Goal: Find specific page/section: Find specific page/section

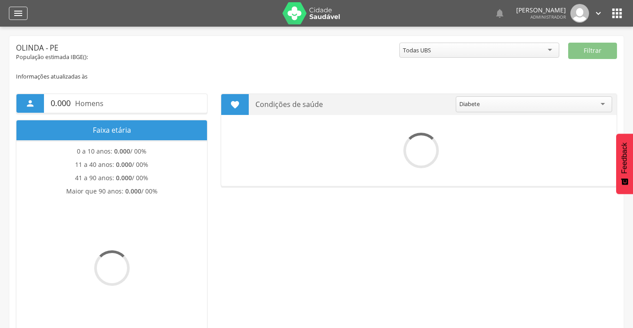
click at [12, 13] on div "" at bounding box center [18, 13] width 19 height 13
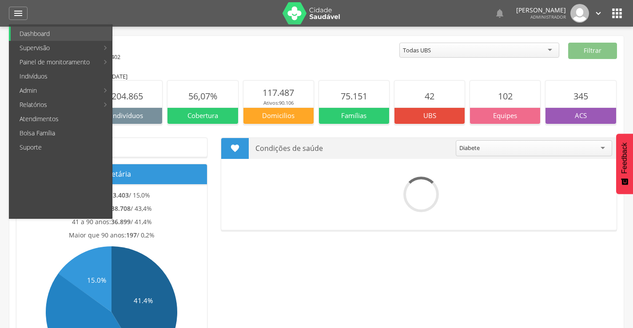
click at [144, 35] on link "Produtividade" at bounding box center [163, 34] width 100 height 14
type input "**********"
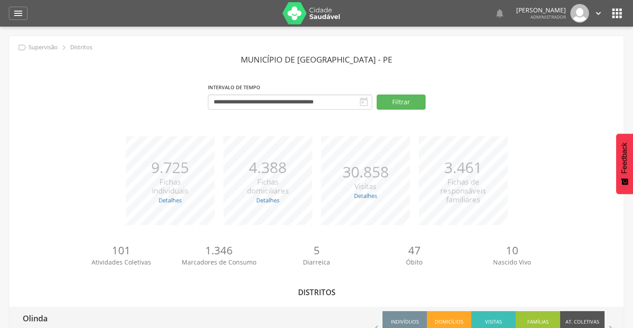
click at [44, 319] on p "Olinda" at bounding box center [35, 316] width 25 height 18
type input "**********"
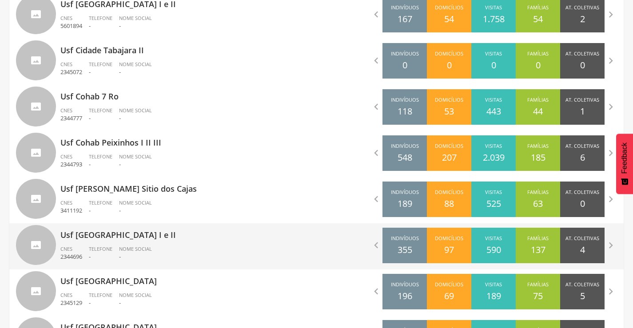
scroll to position [1435, 0]
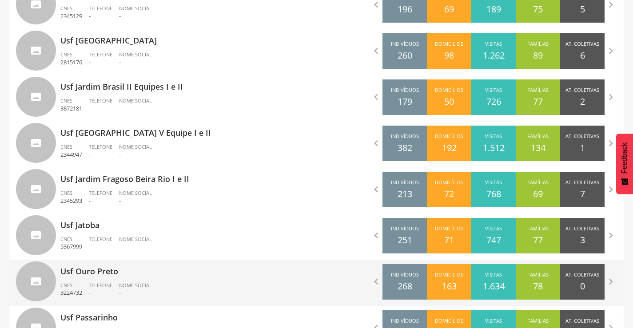
click at [92, 272] on p "Usf Ouro Preto" at bounding box center [185, 269] width 250 height 18
type input "**********"
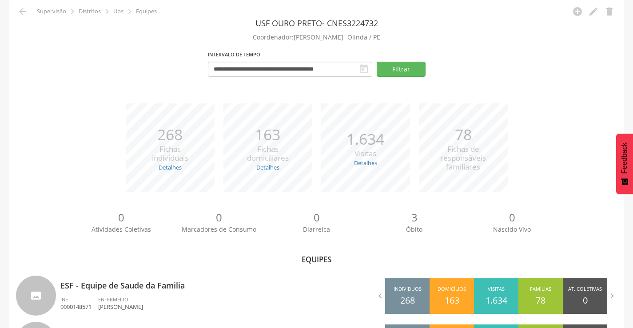
scroll to position [137, 0]
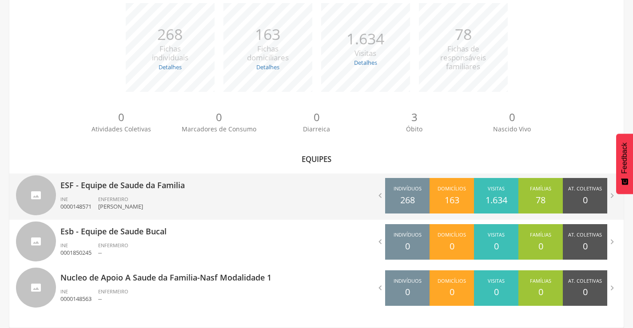
click at [114, 185] on p "ESF - Equipe de Saude da Familia" at bounding box center [185, 183] width 250 height 18
type input "**********"
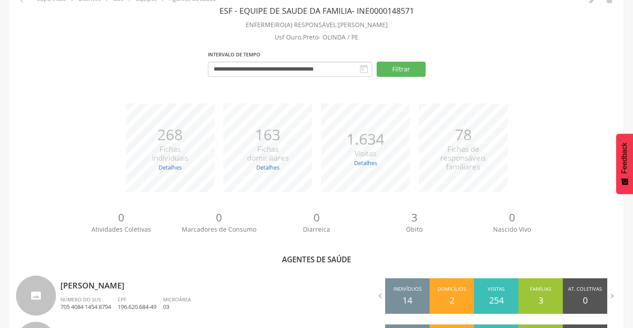
scroll to position [288, 0]
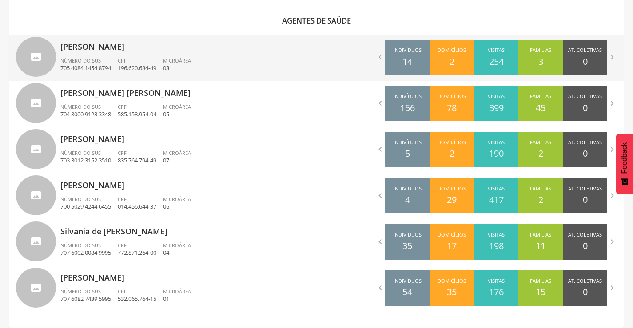
click at [108, 44] on p "[PERSON_NAME]" at bounding box center [185, 44] width 250 height 18
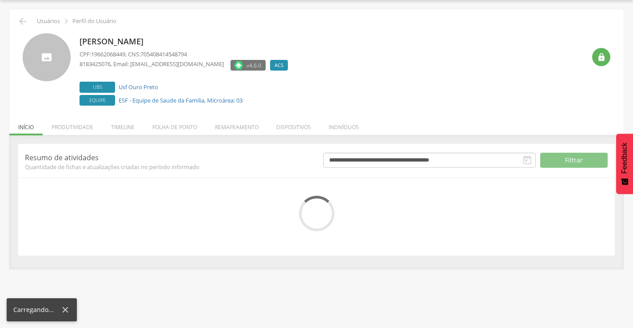
scroll to position [50, 0]
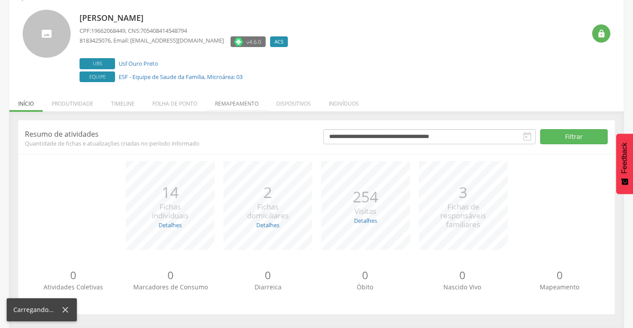
click at [230, 103] on li "Remapeamento" at bounding box center [236, 101] width 61 height 21
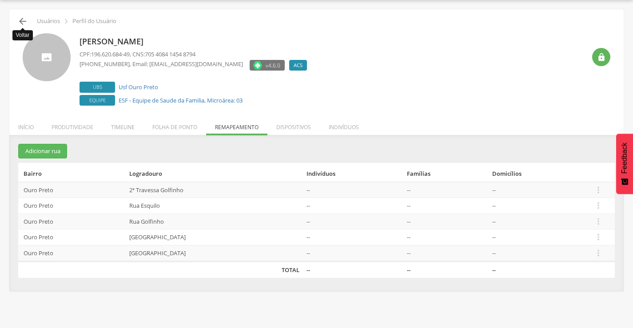
click at [23, 22] on icon "" at bounding box center [22, 21] width 11 height 11
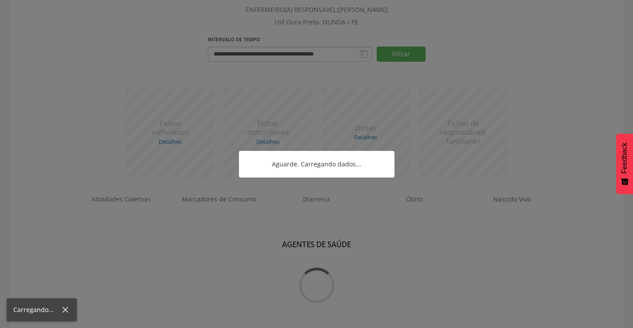
scroll to position [288, 0]
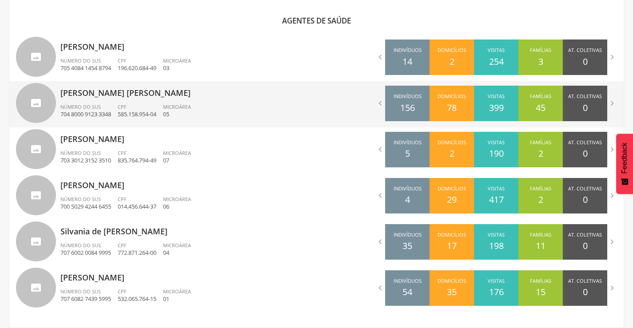
click at [100, 88] on p "[PERSON_NAME] [PERSON_NAME]" at bounding box center [185, 90] width 250 height 18
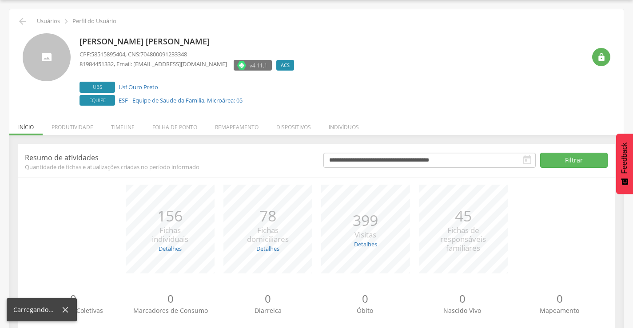
scroll to position [50, 0]
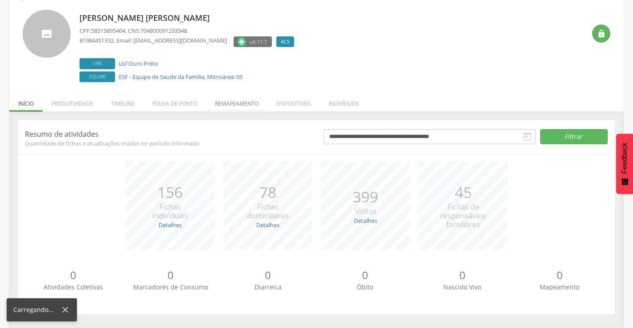
click at [230, 103] on li "Remapeamento" at bounding box center [236, 101] width 61 height 21
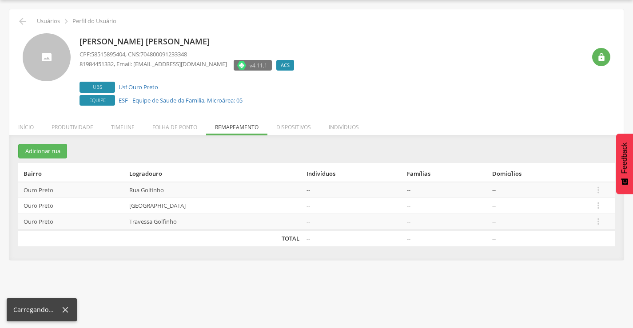
scroll to position [27, 0]
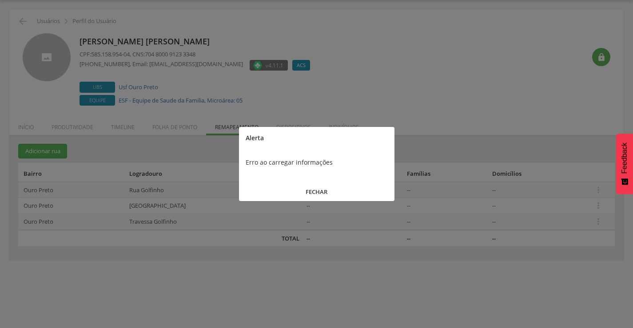
click at [313, 192] on button "FECHAR" at bounding box center [316, 191] width 155 height 19
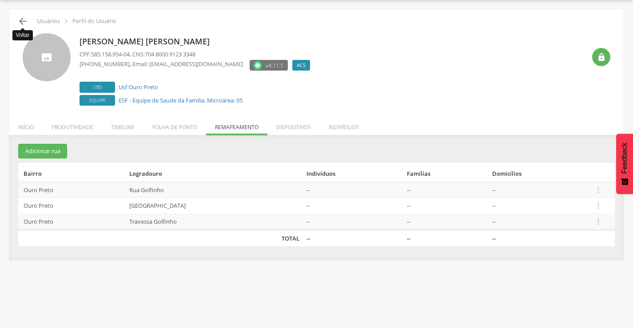
click at [22, 21] on icon "" at bounding box center [22, 21] width 11 height 11
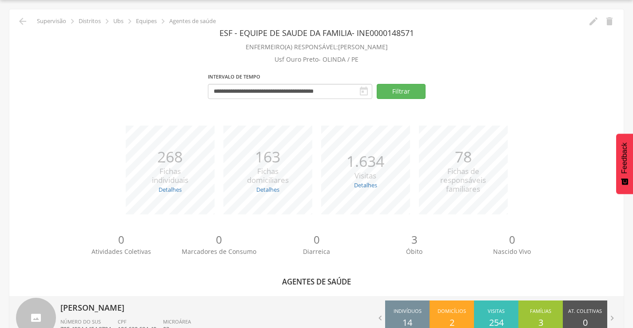
click at [108, 306] on p "[PERSON_NAME]" at bounding box center [185, 305] width 250 height 18
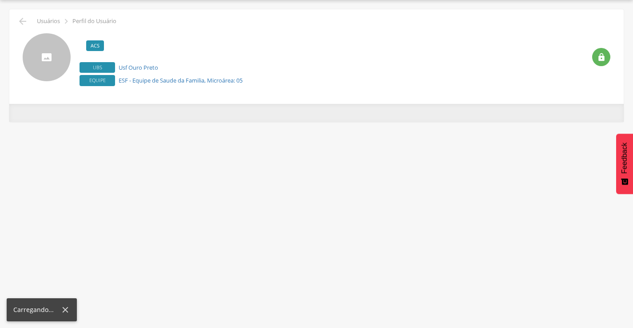
click at [108, 306] on div "**********" at bounding box center [316, 164] width 633 height 328
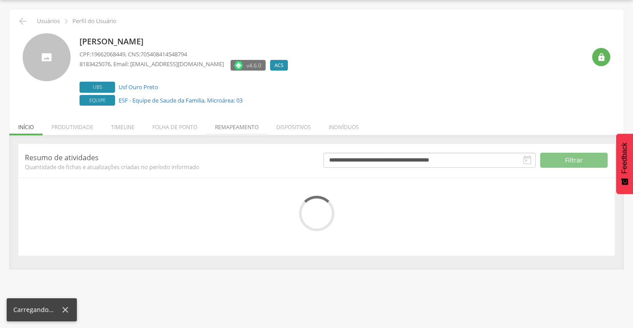
click at [250, 130] on li "Remapeamento" at bounding box center [236, 125] width 61 height 21
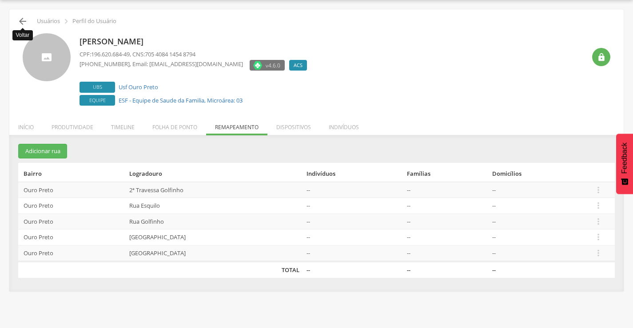
click at [22, 20] on icon "" at bounding box center [22, 21] width 11 height 11
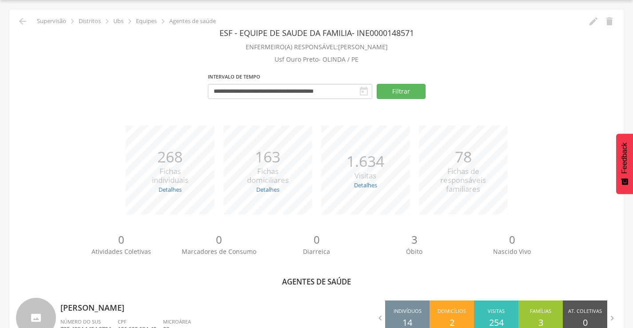
scroll to position [288, 0]
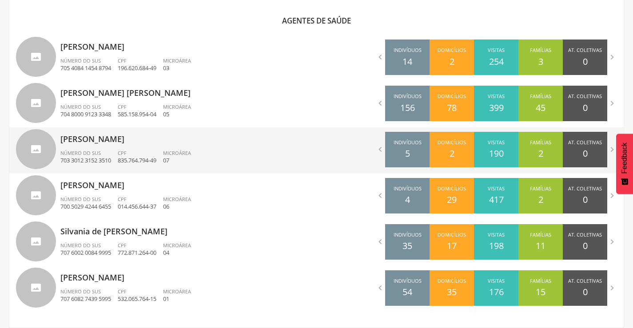
click at [114, 145] on p "[PERSON_NAME]" at bounding box center [185, 136] width 250 height 18
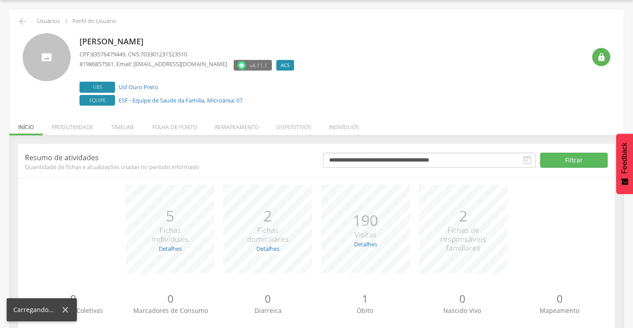
scroll to position [50, 0]
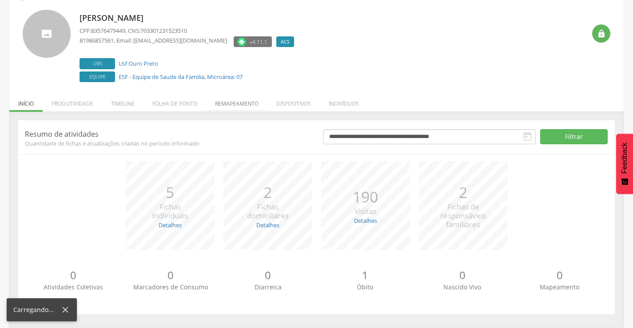
click at [237, 104] on li "Remapeamento" at bounding box center [236, 101] width 61 height 21
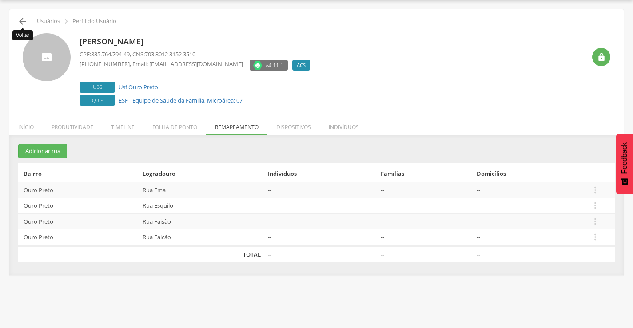
click at [20, 22] on icon "" at bounding box center [22, 21] width 11 height 11
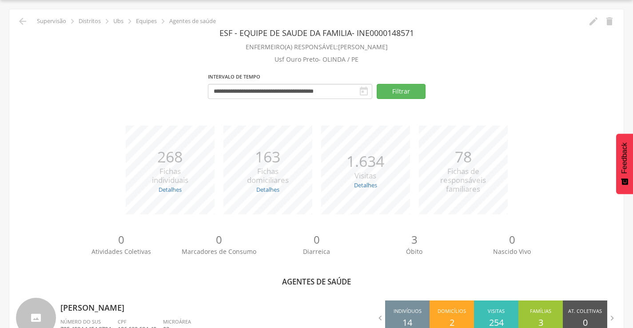
scroll to position [288, 0]
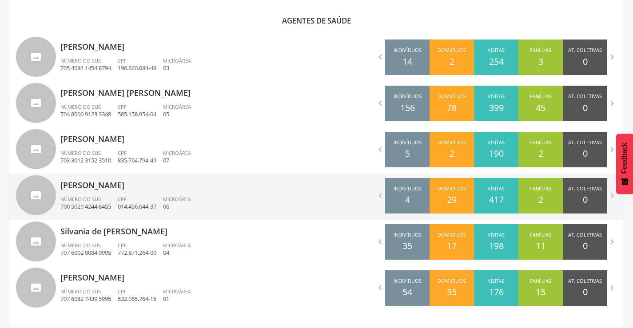
click at [111, 187] on p "[PERSON_NAME]" at bounding box center [185, 183] width 250 height 18
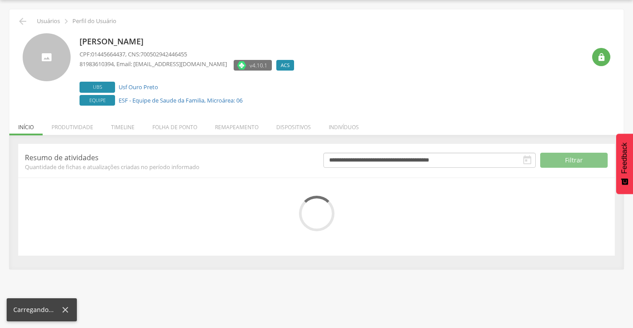
scroll to position [50, 0]
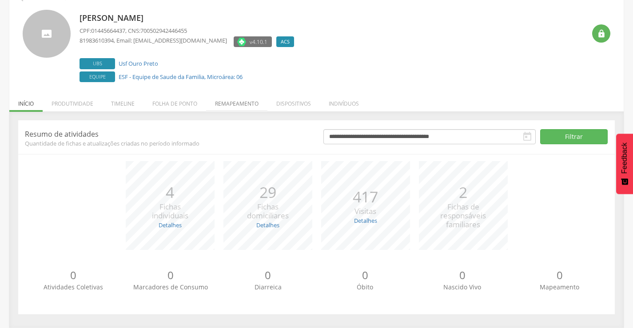
click at [229, 104] on li "Remapeamento" at bounding box center [236, 101] width 61 height 21
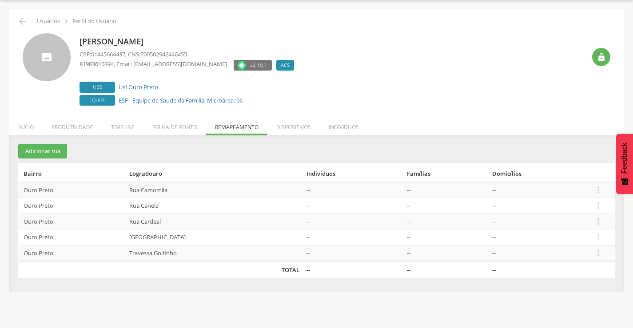
scroll to position [27, 0]
click at [24, 23] on icon "" at bounding box center [22, 21] width 11 height 11
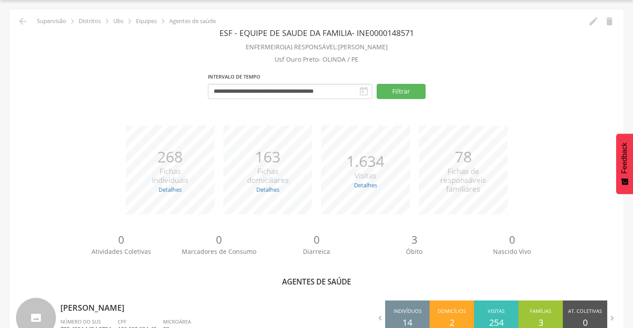
scroll to position [288, 0]
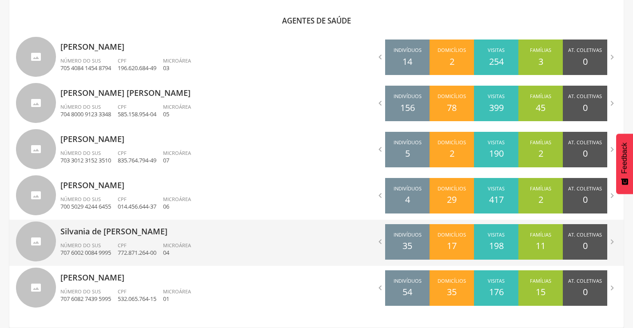
click at [114, 230] on p "Silvania de [PERSON_NAME]" at bounding box center [185, 229] width 250 height 18
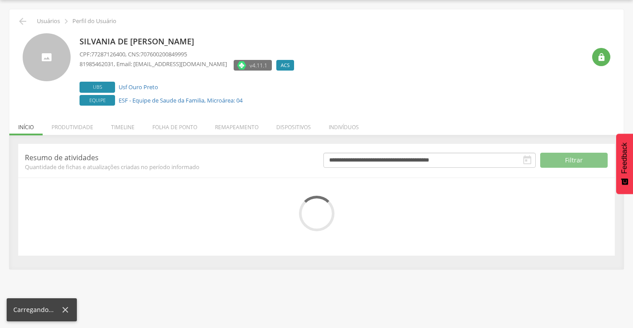
scroll to position [50, 0]
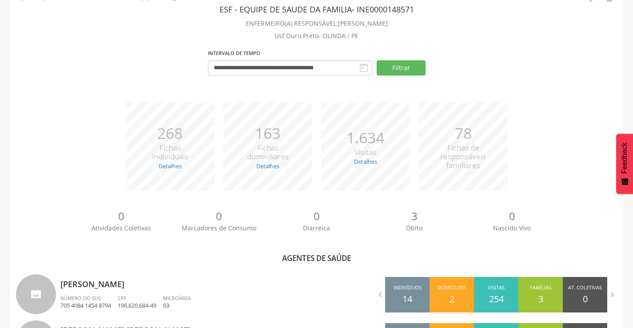
scroll to position [288, 0]
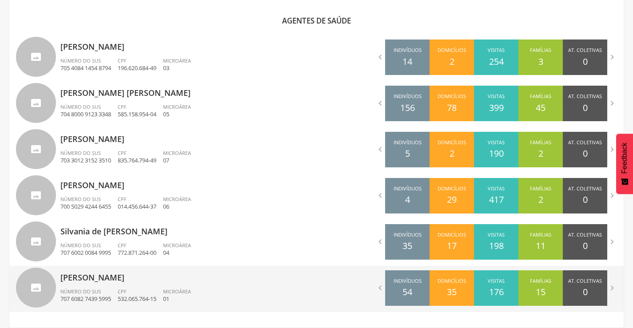
click at [123, 274] on p "[PERSON_NAME]" at bounding box center [185, 275] width 250 height 18
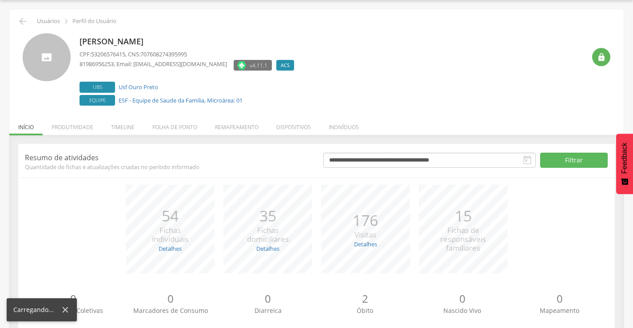
scroll to position [50, 0]
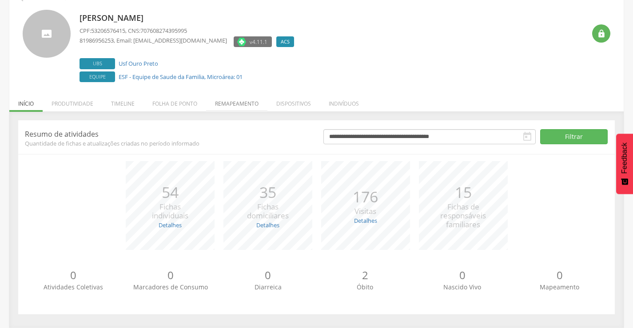
click at [238, 102] on li "Remapeamento" at bounding box center [236, 101] width 61 height 21
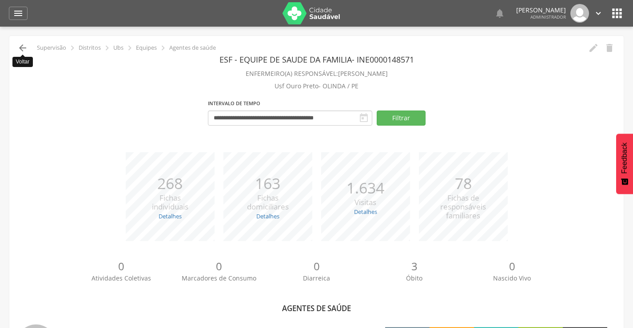
click at [20, 47] on icon "" at bounding box center [22, 48] width 11 height 11
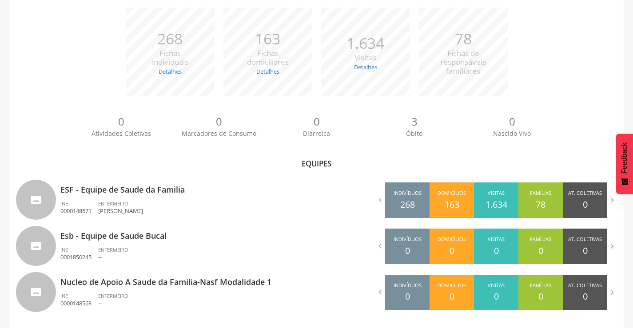
scroll to position [137, 0]
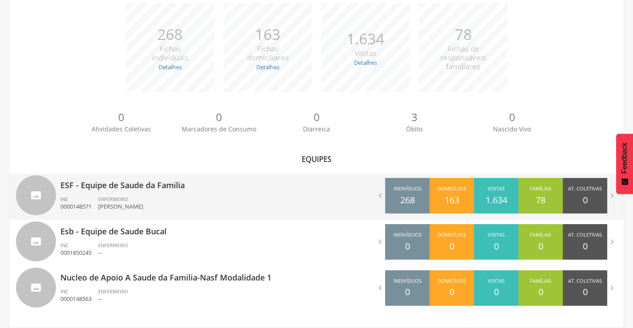
click at [134, 185] on p "ESF - Equipe de Saude da Familia" at bounding box center [185, 183] width 250 height 18
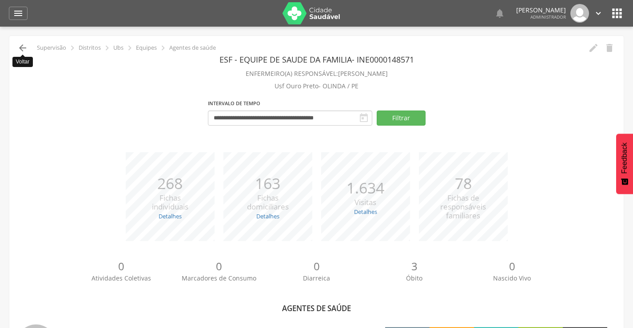
click at [21, 48] on icon "" at bounding box center [22, 48] width 11 height 11
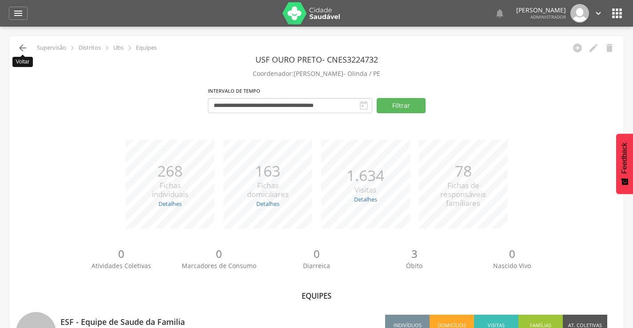
click at [23, 48] on icon "" at bounding box center [22, 48] width 11 height 11
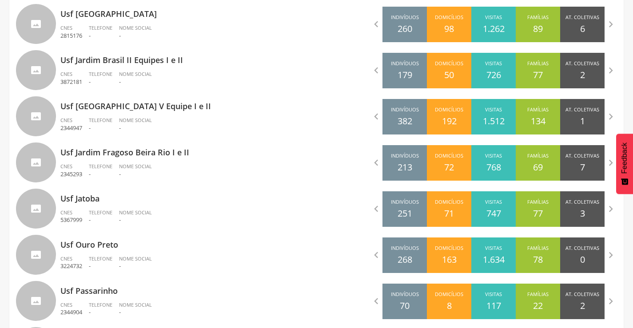
scroll to position [1749, 0]
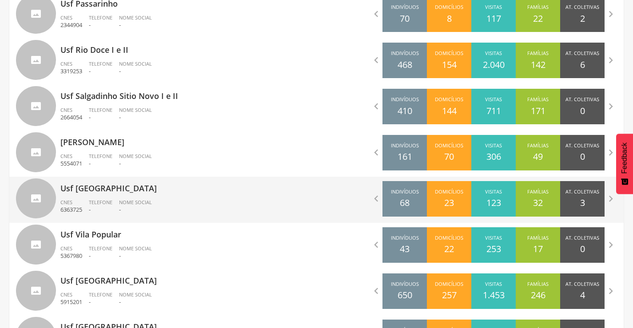
click at [98, 188] on p "Usf [GEOGRAPHIC_DATA]" at bounding box center [185, 186] width 250 height 18
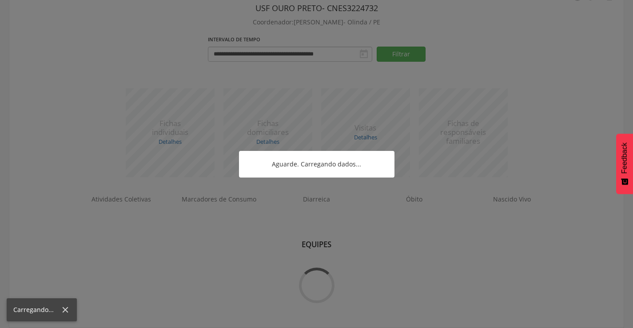
click at [98, 188] on div at bounding box center [316, 164] width 633 height 328
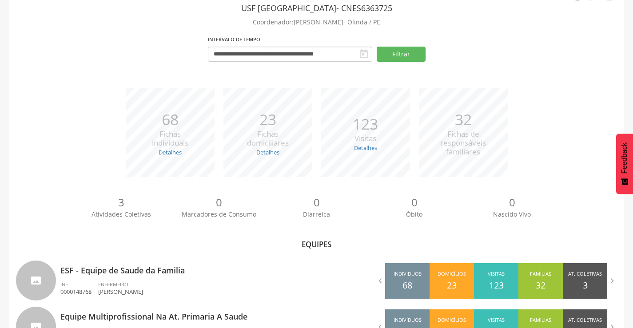
scroll to position [137, 0]
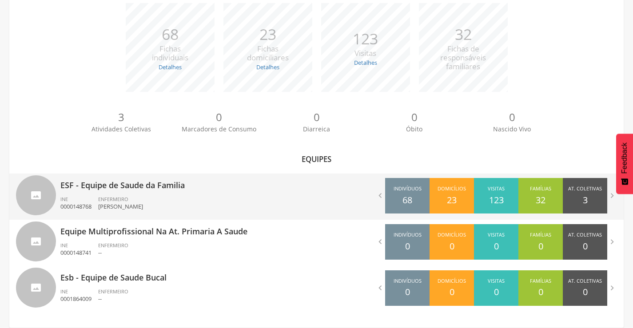
click at [115, 184] on p "ESF - Equipe de Saude da Familia" at bounding box center [185, 183] width 250 height 18
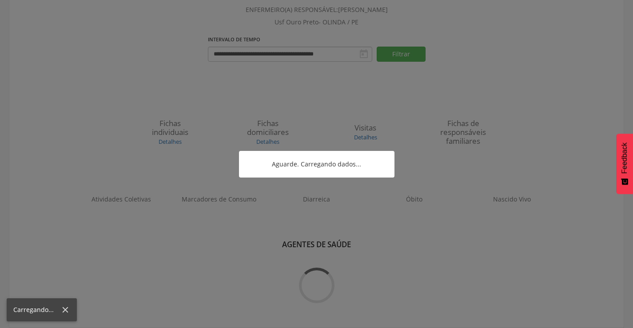
click at [115, 184] on div at bounding box center [316, 164] width 633 height 328
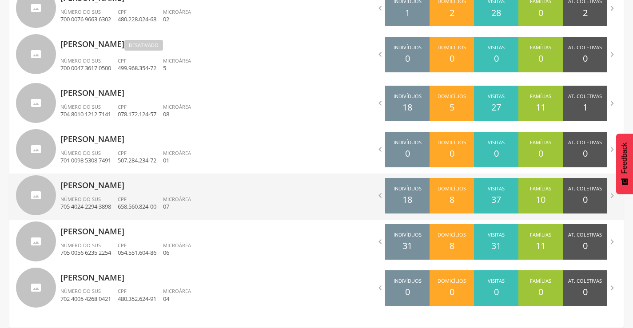
scroll to position [95, 0]
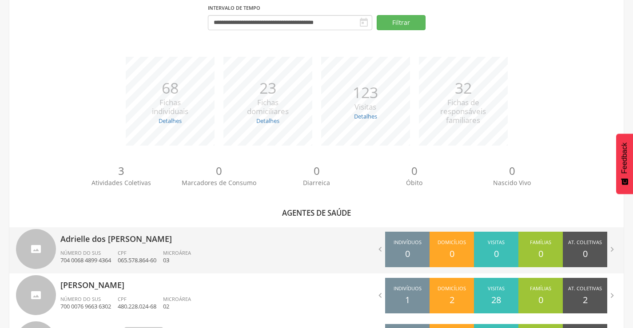
click at [99, 238] on p "Adrielle dos [PERSON_NAME]" at bounding box center [185, 236] width 250 height 18
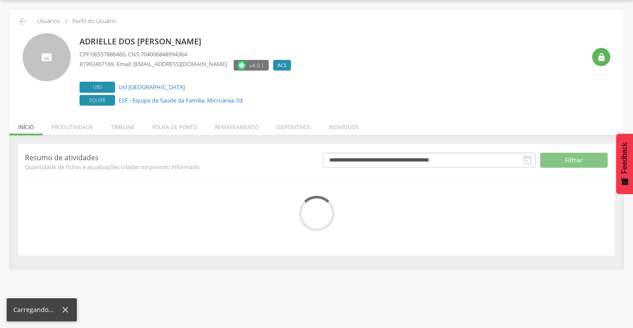
scroll to position [50, 0]
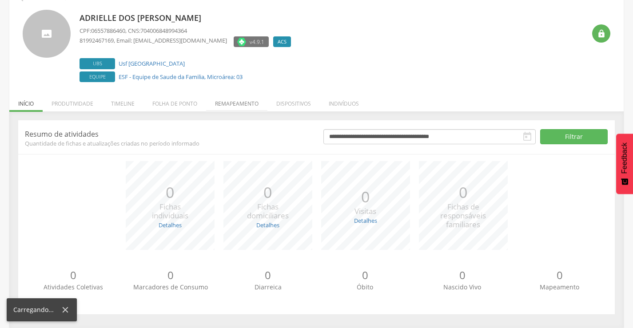
click at [240, 104] on li "Remapeamento" at bounding box center [236, 101] width 61 height 21
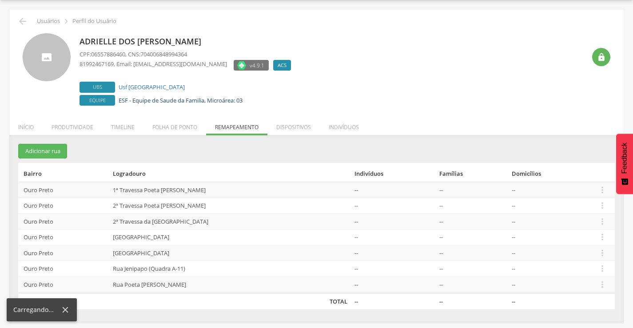
scroll to position [27, 0]
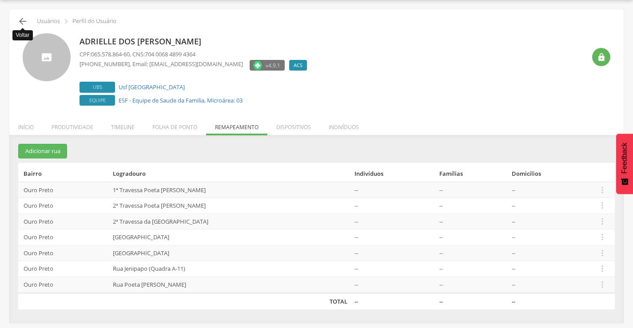
click at [27, 20] on icon "" at bounding box center [22, 21] width 11 height 11
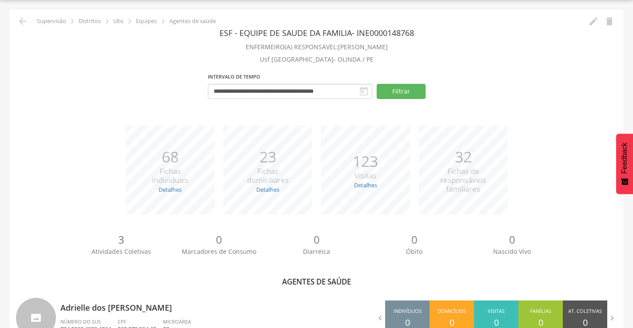
scroll to position [314, 0]
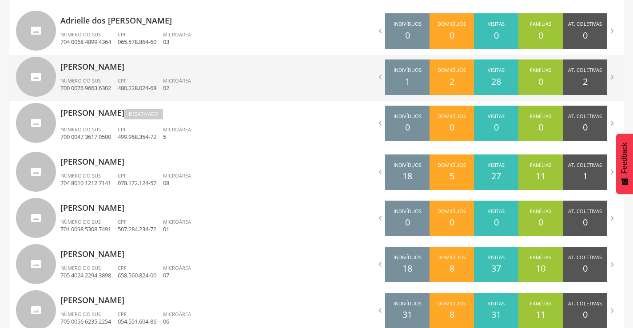
click at [124, 66] on p "[PERSON_NAME]" at bounding box center [185, 64] width 250 height 18
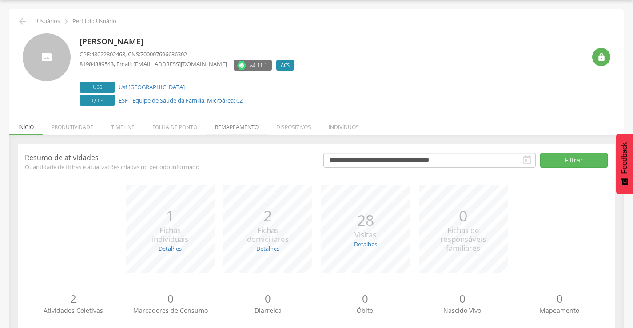
scroll to position [50, 0]
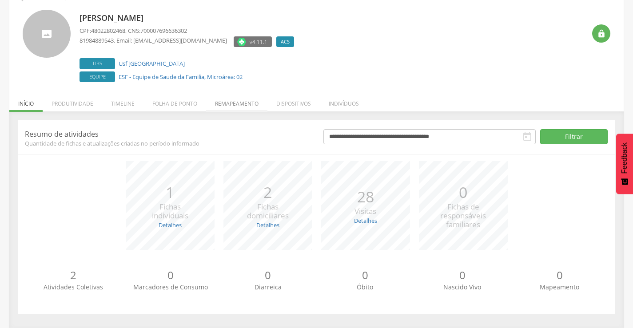
click at [240, 125] on div "**********" at bounding box center [316, 217] width 596 height 194
click at [231, 102] on li "Remapeamento" at bounding box center [236, 101] width 61 height 21
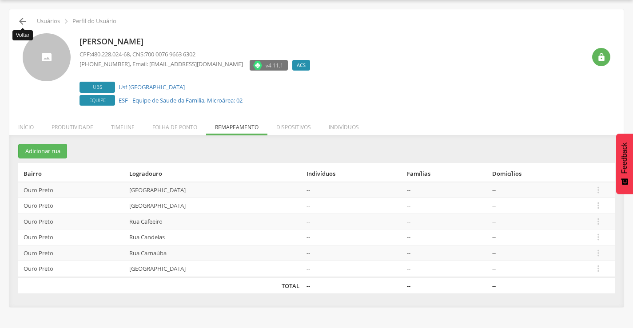
click at [23, 21] on icon "" at bounding box center [22, 21] width 11 height 11
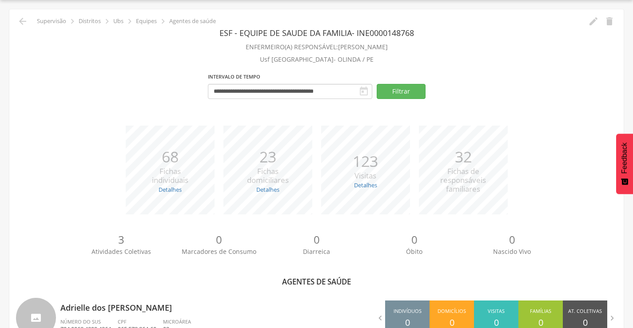
scroll to position [313, 0]
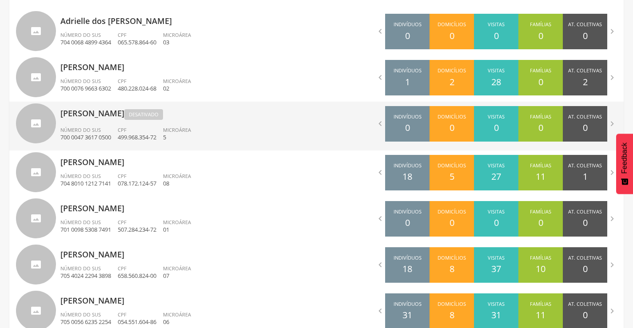
click at [147, 114] on p "[PERSON_NAME]" at bounding box center [185, 112] width 250 height 20
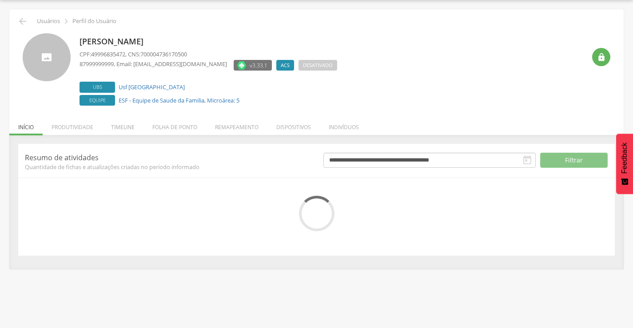
scroll to position [50, 0]
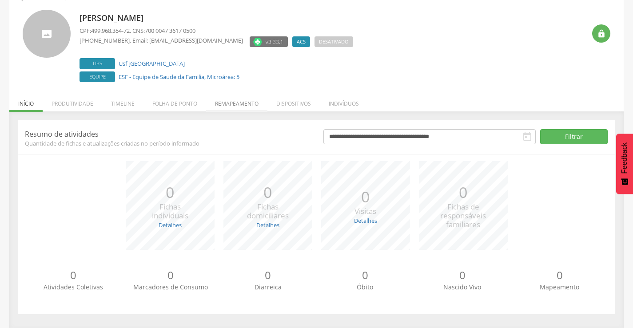
click at [233, 104] on li "Remapeamento" at bounding box center [236, 101] width 61 height 21
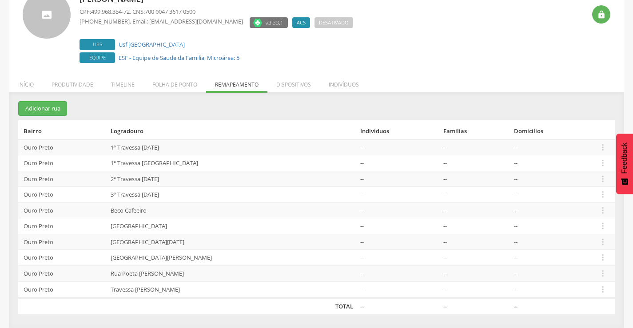
scroll to position [0, 0]
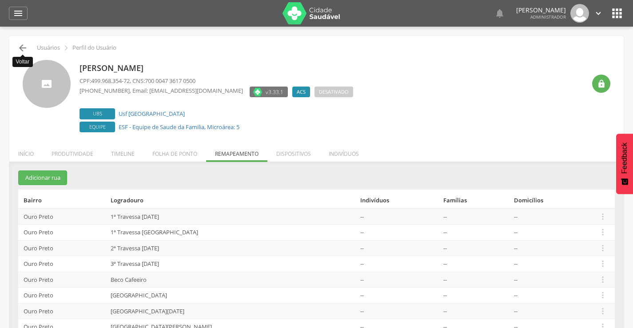
click at [23, 49] on icon "" at bounding box center [22, 48] width 11 height 11
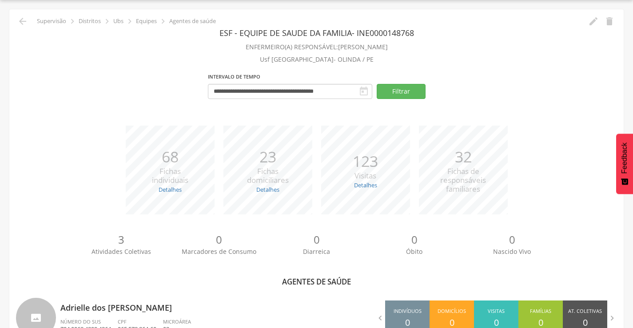
scroll to position [314, 0]
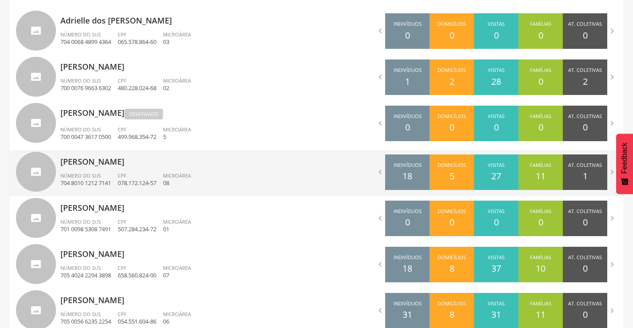
click at [126, 158] on p "[PERSON_NAME]" at bounding box center [185, 159] width 250 height 18
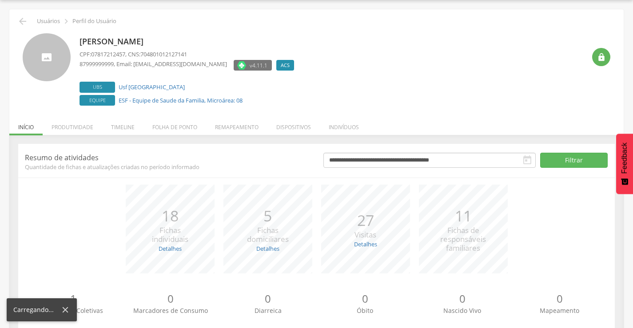
scroll to position [50, 0]
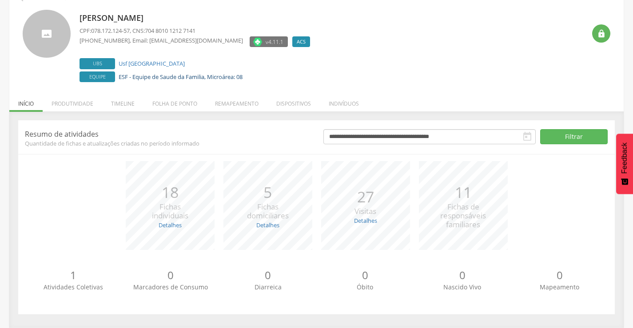
click at [239, 103] on li "Remapeamento" at bounding box center [236, 101] width 61 height 21
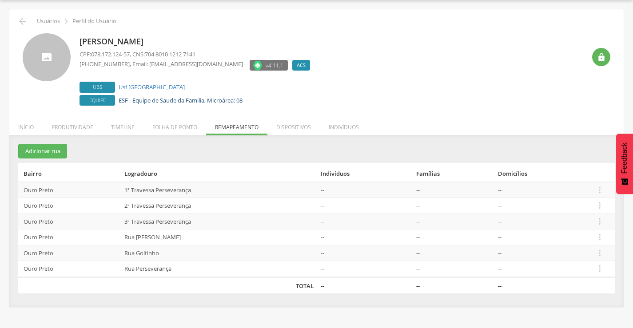
scroll to position [27, 0]
click at [21, 20] on icon "" at bounding box center [22, 21] width 11 height 11
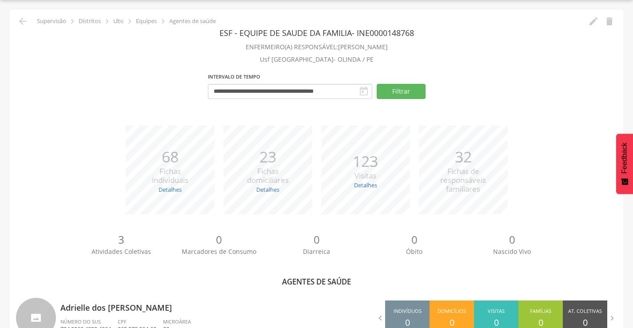
scroll to position [313, 0]
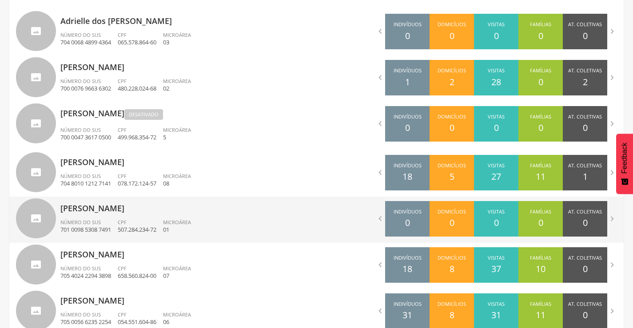
click at [105, 210] on p "[PERSON_NAME]" at bounding box center [185, 206] width 250 height 18
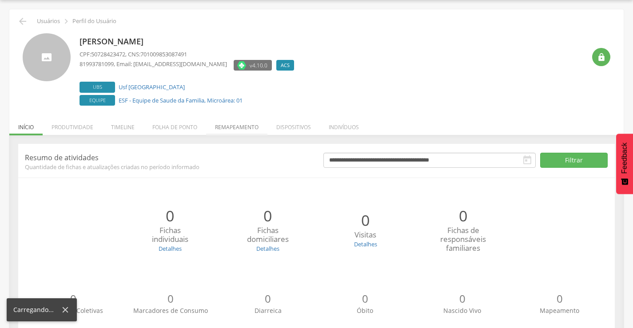
scroll to position [50, 0]
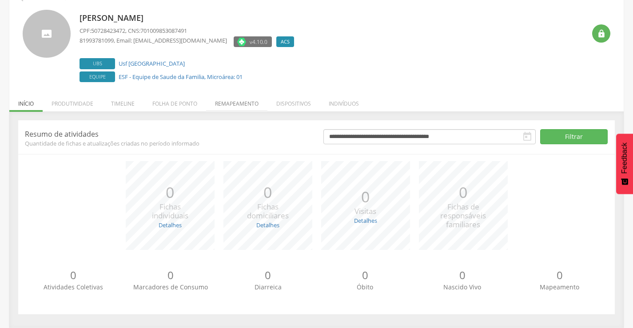
click at [230, 100] on li "Remapeamento" at bounding box center [236, 101] width 61 height 21
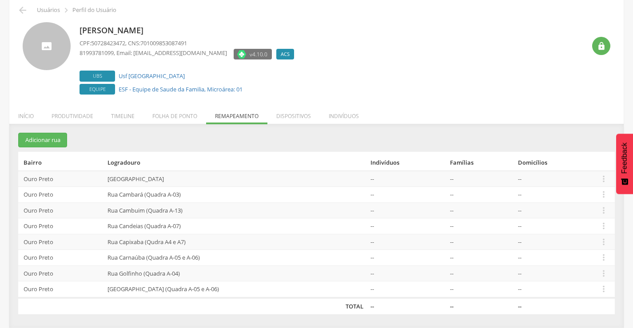
scroll to position [38, 0]
click at [20, 10] on icon "" at bounding box center [22, 10] width 11 height 11
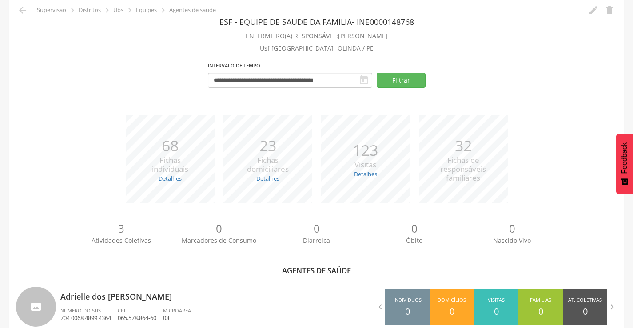
scroll to position [325, 0]
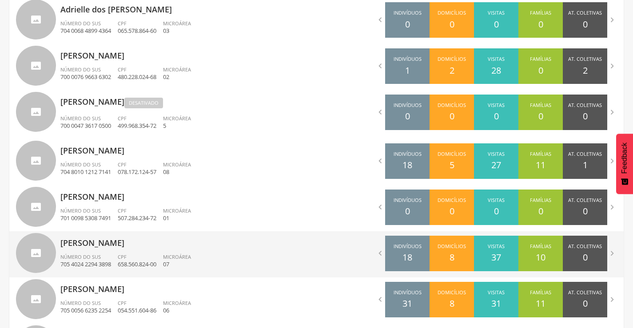
click at [127, 243] on p "[PERSON_NAME]" at bounding box center [185, 240] width 250 height 18
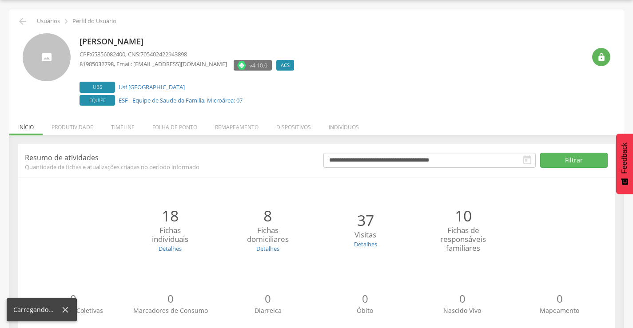
scroll to position [50, 0]
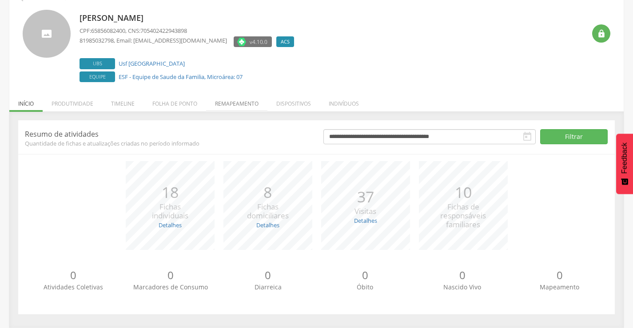
click at [233, 103] on li "Remapeamento" at bounding box center [236, 101] width 61 height 21
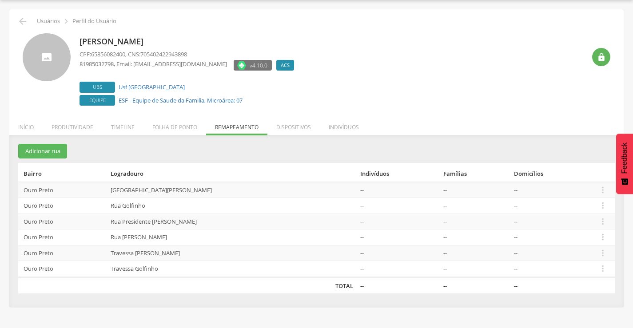
scroll to position [27, 0]
click at [25, 22] on icon "" at bounding box center [22, 21] width 11 height 11
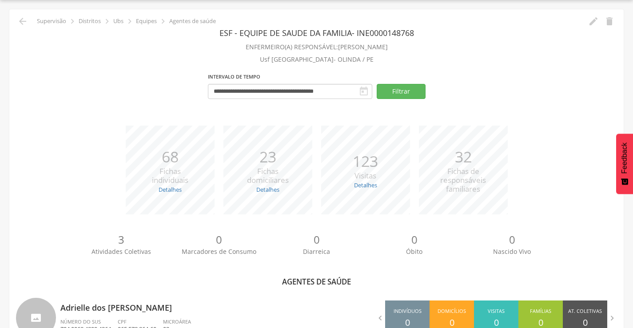
scroll to position [313, 0]
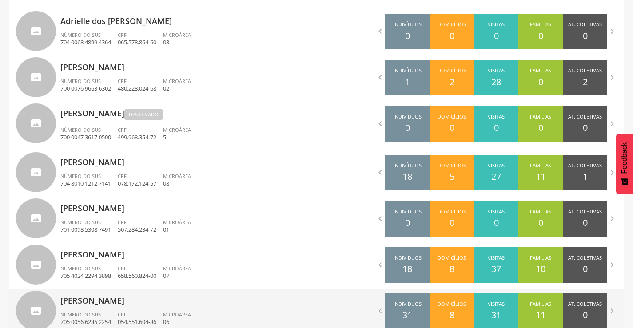
click at [128, 301] on p "[PERSON_NAME]" at bounding box center [185, 298] width 250 height 18
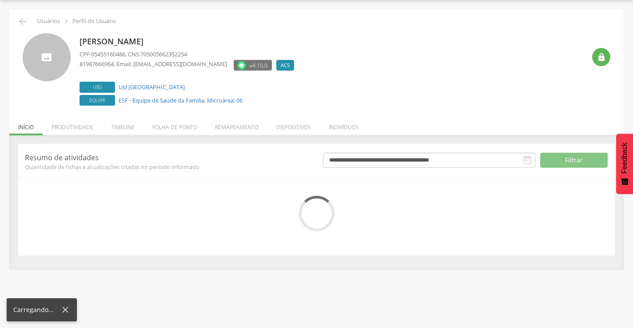
scroll to position [50, 0]
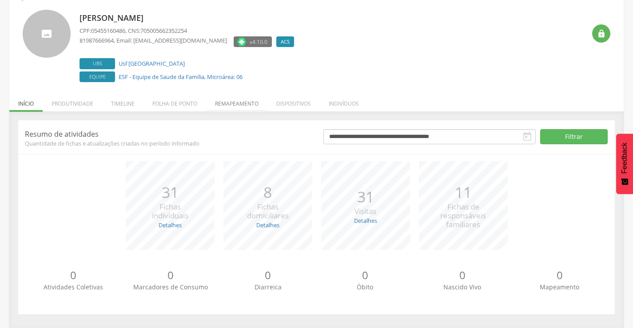
click at [231, 108] on li "Remapeamento" at bounding box center [236, 101] width 61 height 21
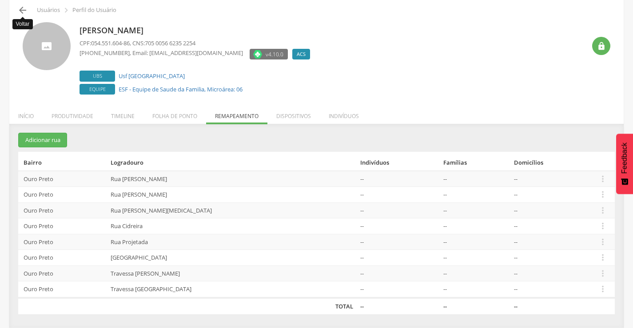
click at [21, 10] on icon "" at bounding box center [22, 10] width 11 height 11
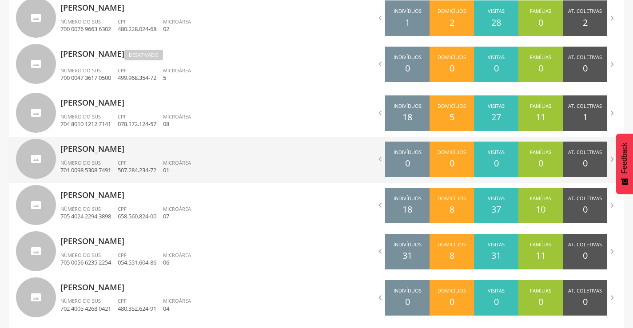
scroll to position [383, 0]
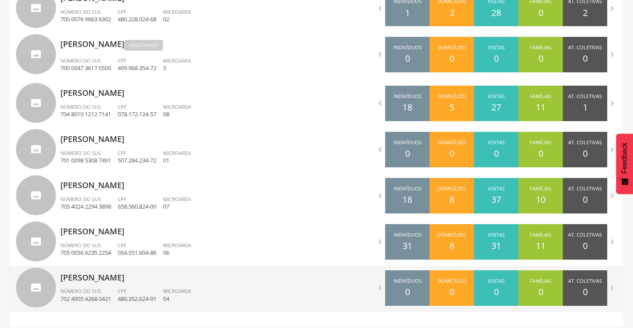
click at [102, 278] on p "[PERSON_NAME]" at bounding box center [185, 275] width 250 height 18
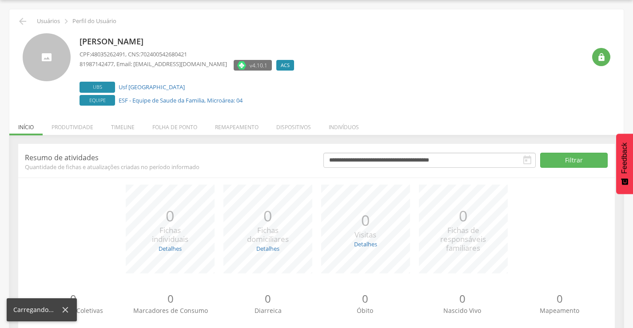
scroll to position [50, 0]
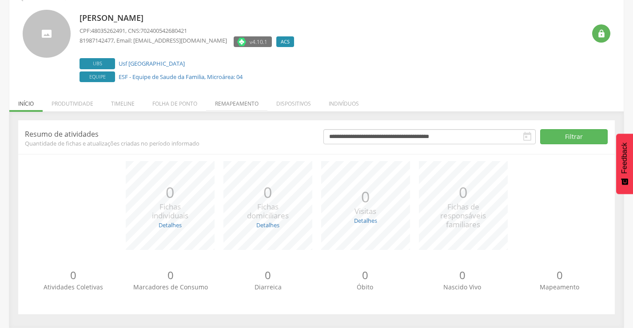
click at [234, 103] on li "Remapeamento" at bounding box center [236, 101] width 61 height 21
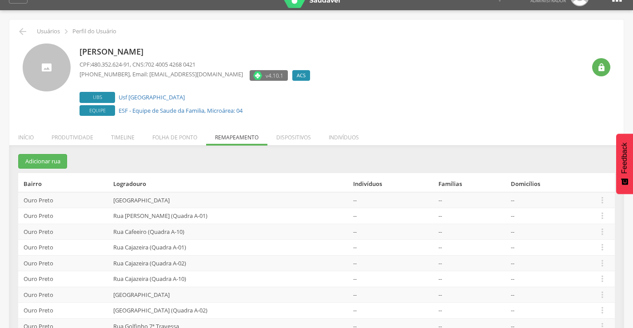
scroll to position [0, 0]
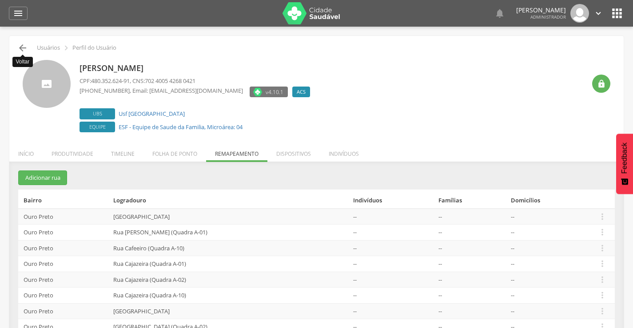
click at [21, 45] on icon "" at bounding box center [22, 48] width 11 height 11
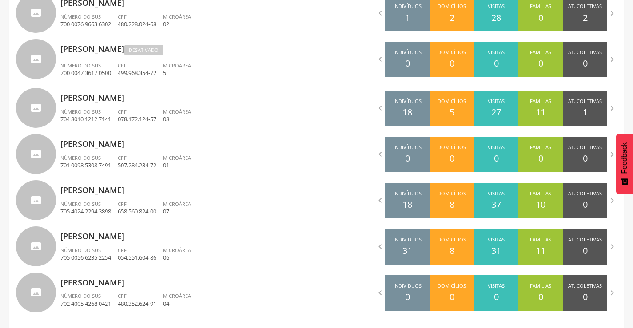
scroll to position [383, 0]
